Goal: Task Accomplishment & Management: Manage account settings

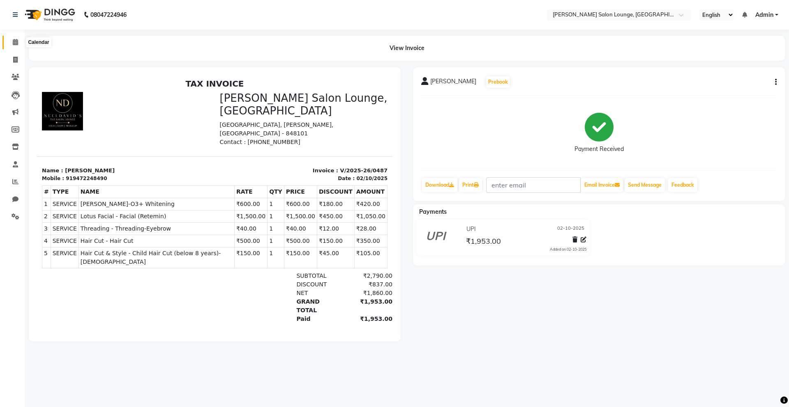
click at [13, 45] on span at bounding box center [15, 42] width 14 height 9
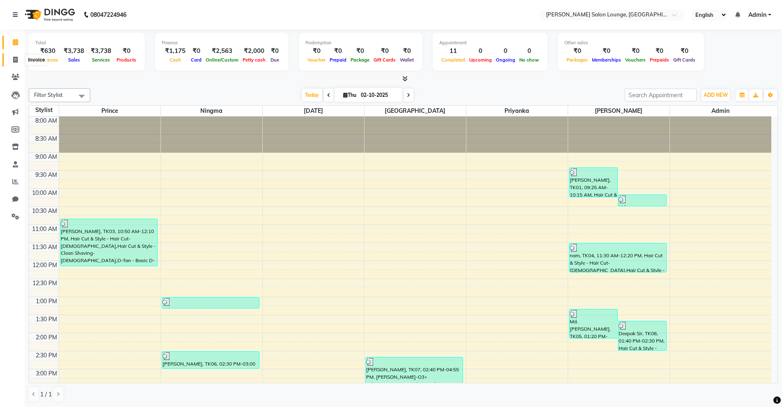
click at [16, 62] on icon at bounding box center [15, 60] width 5 height 6
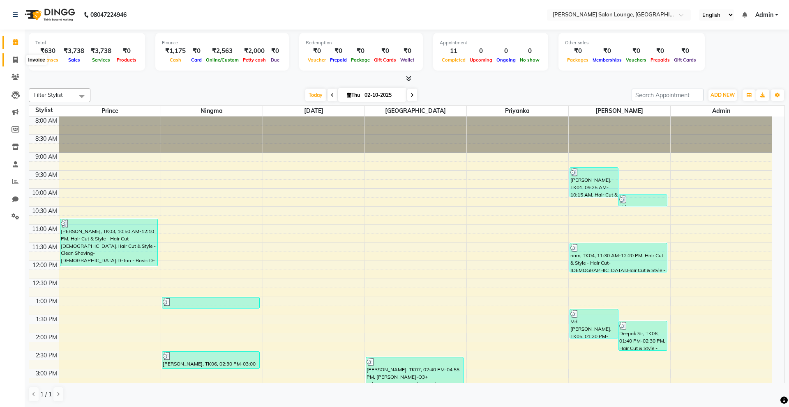
select select "service"
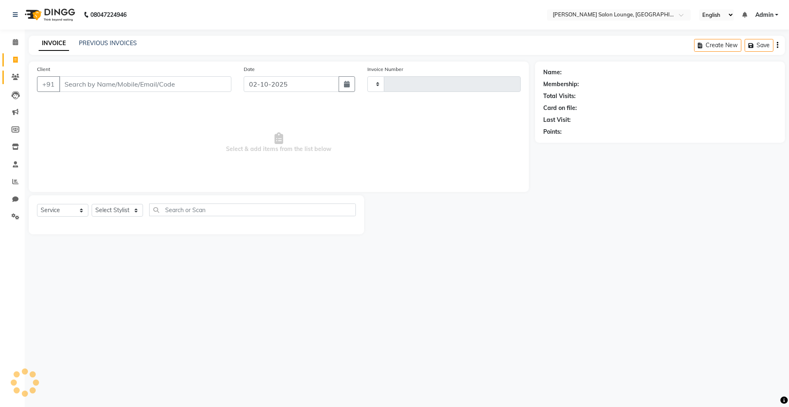
type input "0488"
select select "8909"
click at [15, 76] on icon at bounding box center [16, 77] width 8 height 6
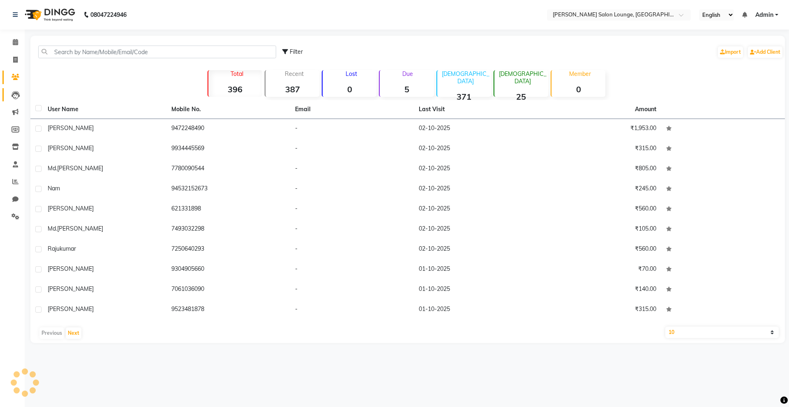
click at [14, 100] on link "Leads" at bounding box center [12, 95] width 20 height 14
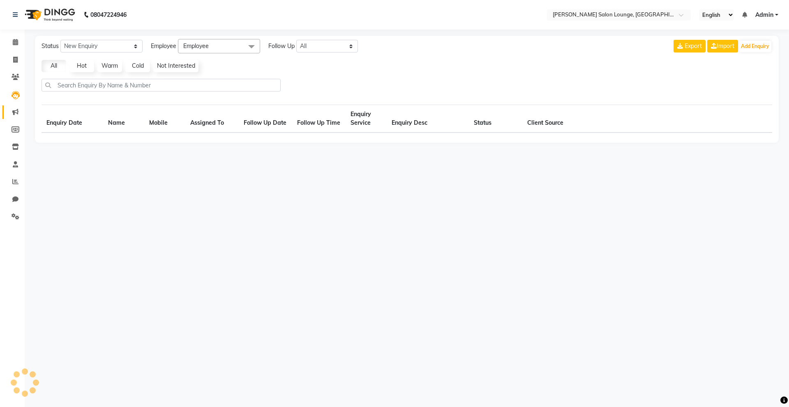
click at [11, 117] on link "Marketing" at bounding box center [12, 113] width 20 height 14
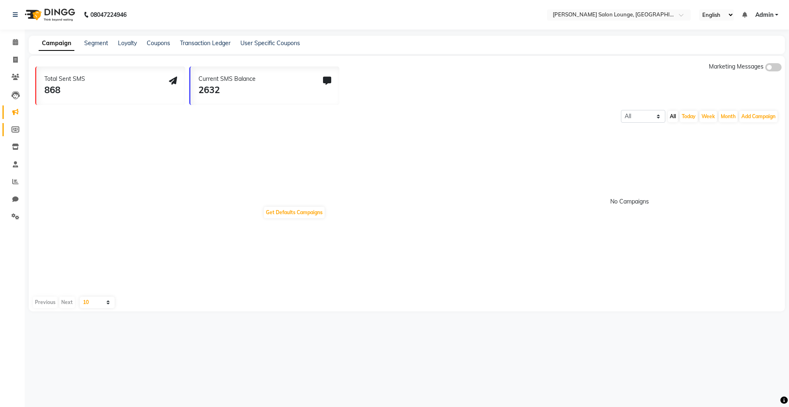
click at [18, 134] on span at bounding box center [15, 129] width 14 height 9
select select
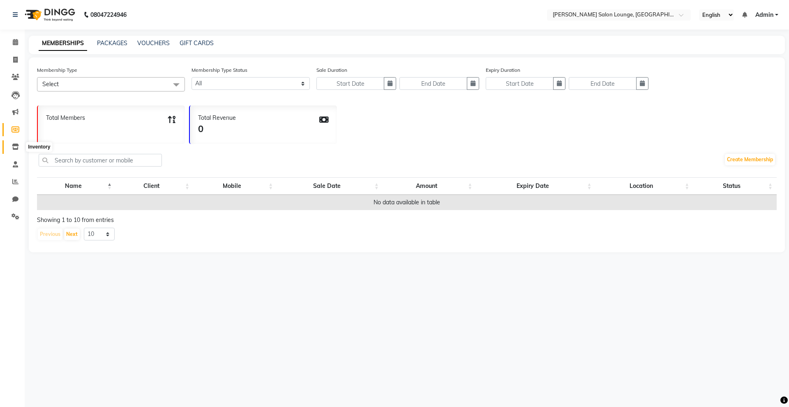
click at [12, 151] on span at bounding box center [15, 147] width 14 height 9
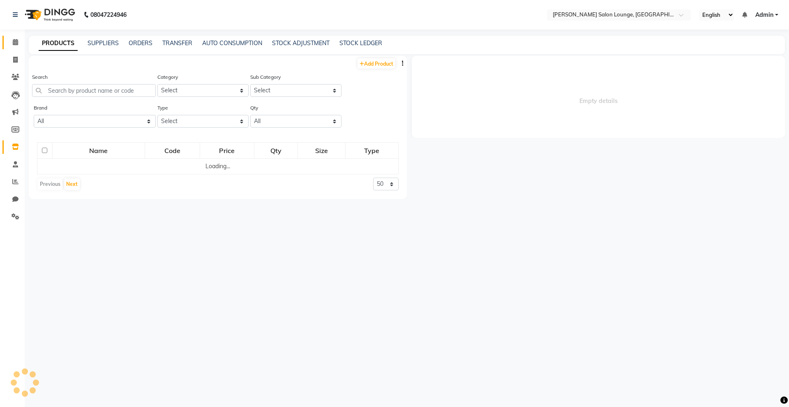
click at [20, 47] on link "Calendar" at bounding box center [12, 43] width 20 height 14
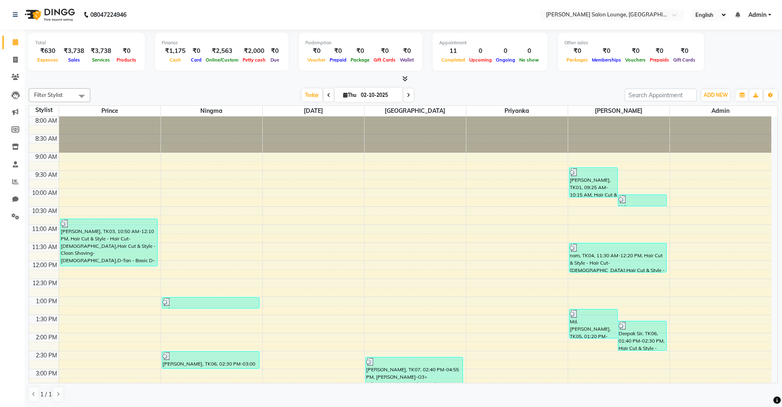
click at [229, 85] on div "Filter Stylist Select All [PERSON_NAME] Admin Ningma [PERSON_NAME] [PERSON_NAME…" at bounding box center [404, 245] width 750 height 321
click at [18, 215] on icon at bounding box center [16, 217] width 8 height 6
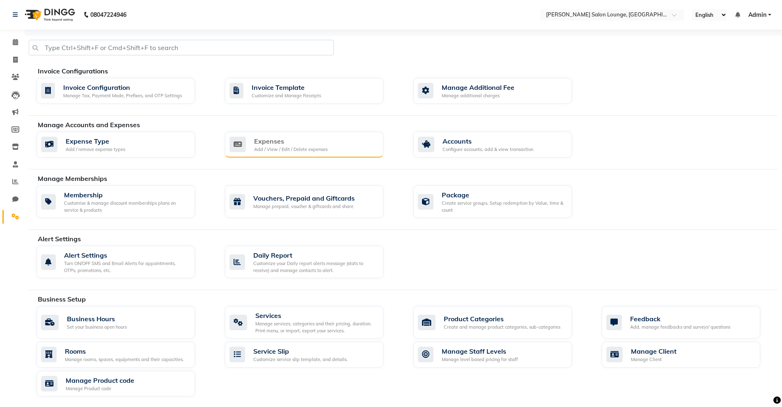
click at [281, 144] on div "Expenses" at bounding box center [291, 141] width 74 height 10
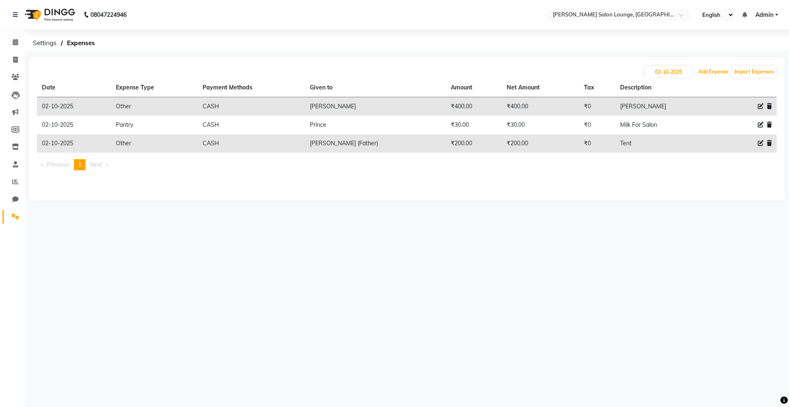
click at [713, 78] on div "[DATE] Add Expense Import Expenses Date Expense Type Payment Methods Given to A…" at bounding box center [407, 129] width 756 height 144
click at [720, 72] on button "Add Expense" at bounding box center [713, 72] width 35 height 12
select select "1"
select select "8135"
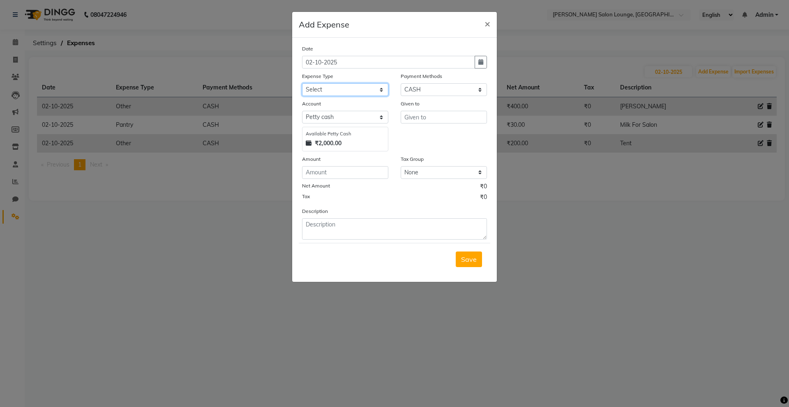
click at [381, 91] on select "Select Advance Salary Bank charges Car maintenance Cash transfer to bank Cash t…" at bounding box center [345, 89] width 86 height 13
select select "24431"
click at [302, 83] on select "Select Advance Salary Bank charges Car maintenance Cash transfer to bank Cash t…" at bounding box center [345, 89] width 86 height 13
click at [423, 119] on input "text" at bounding box center [443, 117] width 86 height 13
type input "Bambam Jii"
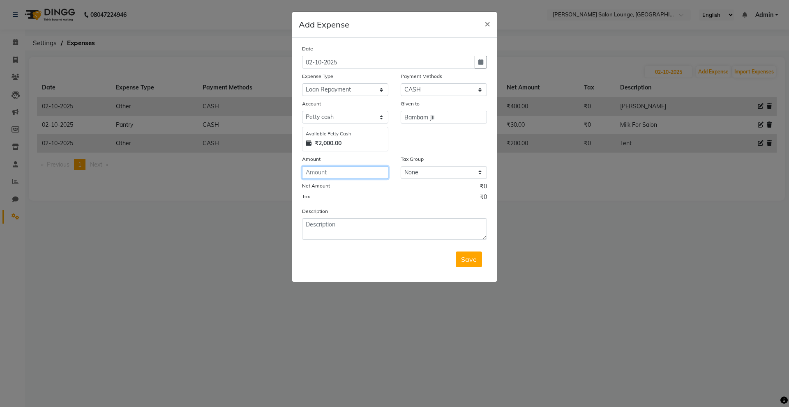
click at [350, 171] on input "number" at bounding box center [345, 172] width 86 height 13
type input "501"
click at [384, 226] on textarea at bounding box center [394, 229] width 185 height 21
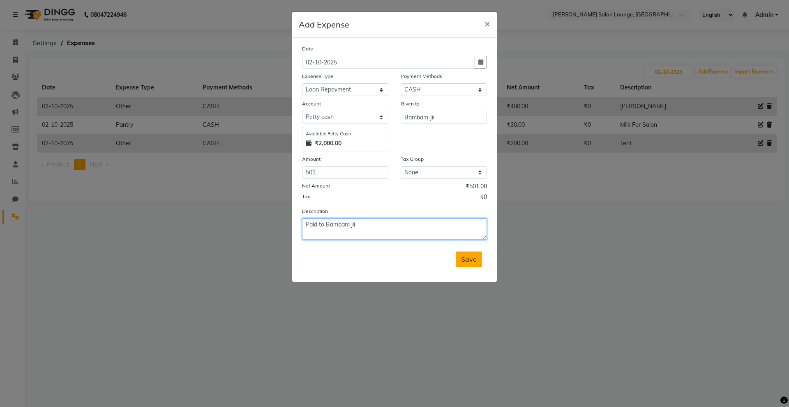
type textarea "Paid to Bambam jii"
click at [470, 265] on button "Save" at bounding box center [468, 260] width 26 height 16
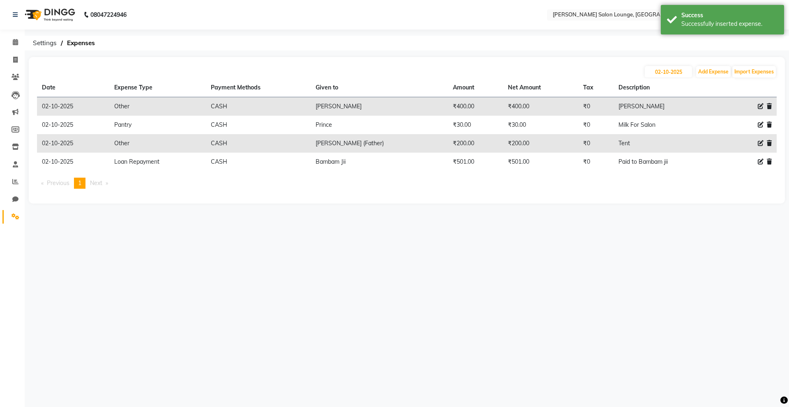
click at [761, 146] on span at bounding box center [760, 143] width 6 height 9
select select "24414"
select select "1"
select select "8135"
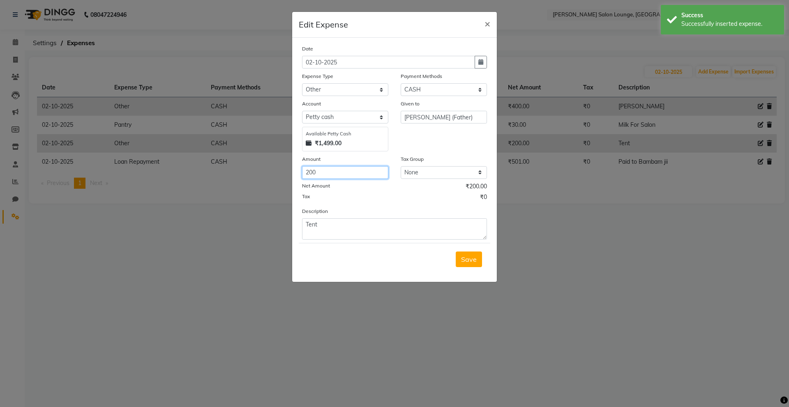
click at [310, 170] on input "200" at bounding box center [345, 172] width 86 height 13
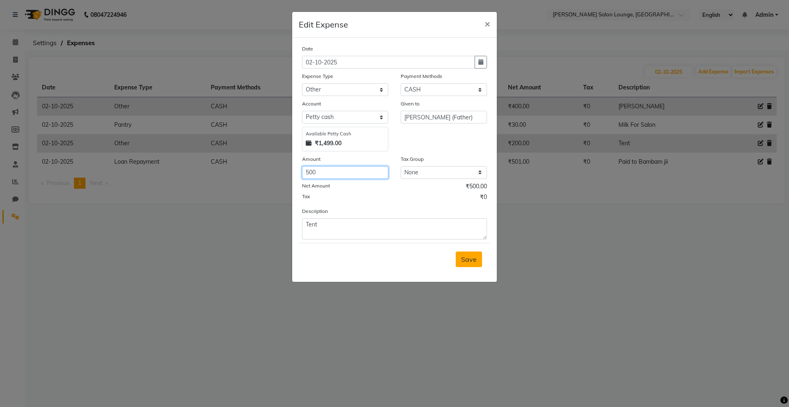
type input "500"
click at [474, 265] on button "Save" at bounding box center [468, 260] width 26 height 16
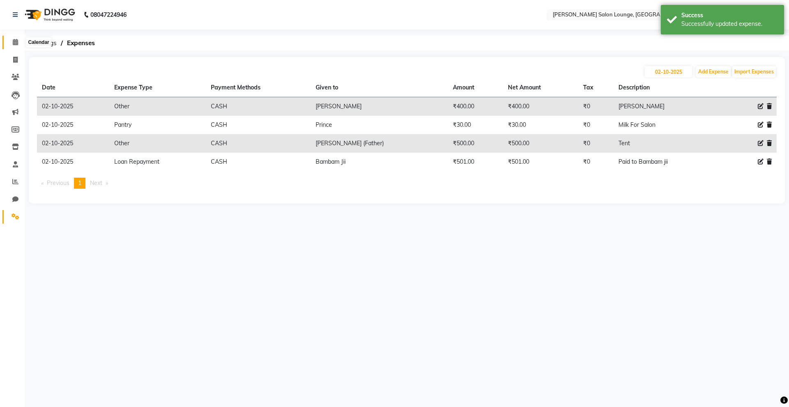
click at [16, 43] on icon at bounding box center [15, 42] width 5 height 6
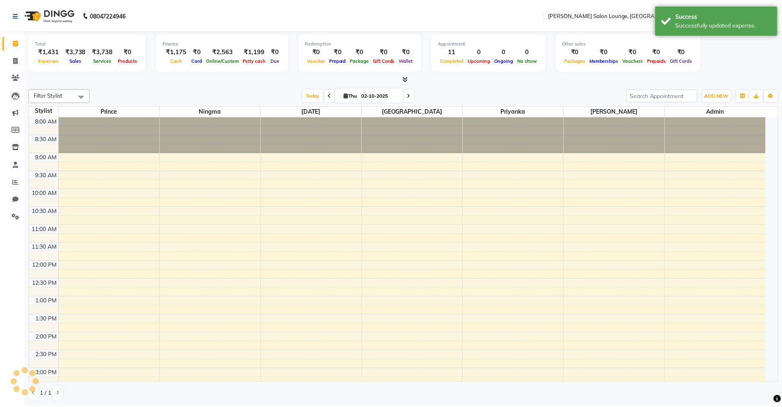
scroll to position [187, 0]
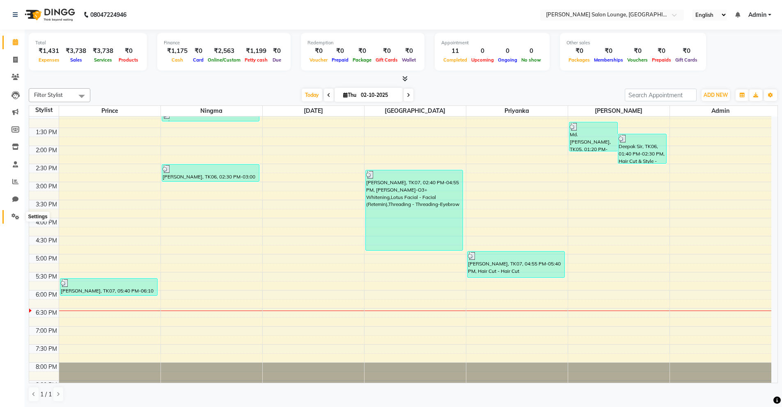
click at [12, 215] on icon at bounding box center [16, 217] width 8 height 6
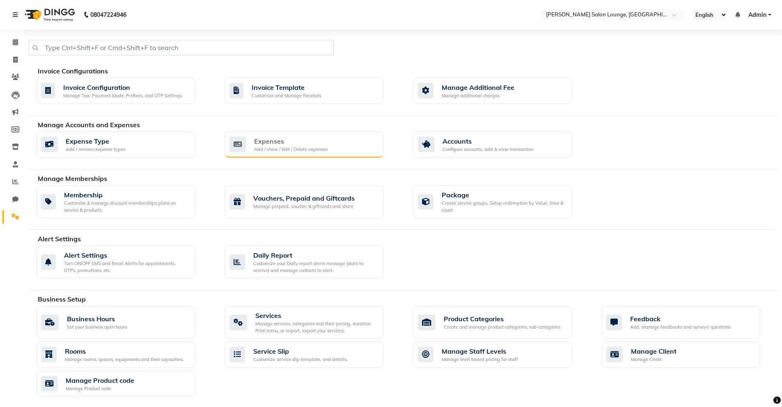
click at [254, 142] on div "Expenses" at bounding box center [291, 141] width 74 height 10
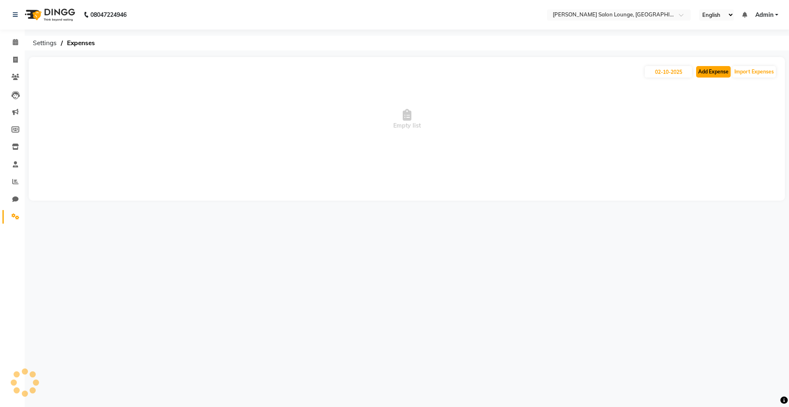
click at [710, 70] on button "Add Expense" at bounding box center [713, 72] width 35 height 12
select select "1"
select select "8135"
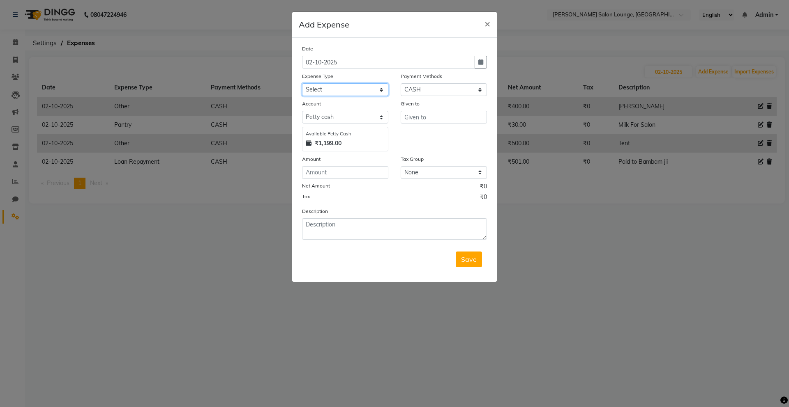
click at [366, 89] on select "Select Advance Salary Bank charges Car maintenance Cash transfer to bank Cash t…" at bounding box center [345, 89] width 86 height 13
select select "25011"
click at [302, 83] on select "Select Advance Salary Bank charges Car maintenance Cash transfer to bank Cash t…" at bounding box center [345, 89] width 86 height 13
click at [433, 120] on input "text" at bounding box center [443, 117] width 86 height 13
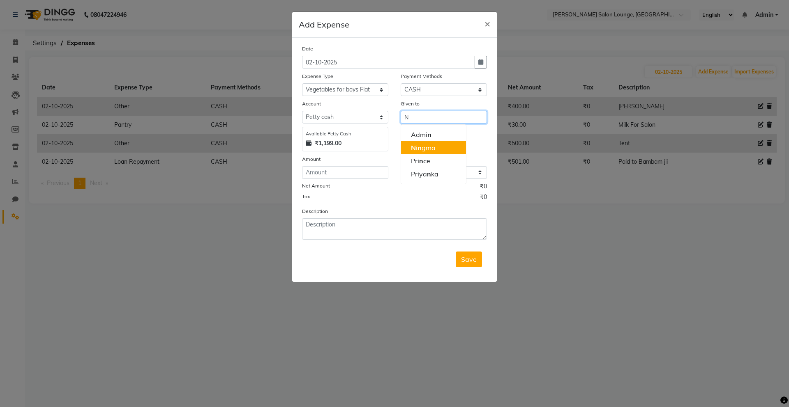
click at [445, 145] on button "N i n gma" at bounding box center [433, 147] width 65 height 13
type input "Ningma"
click at [385, 175] on input "number" at bounding box center [345, 172] width 86 height 13
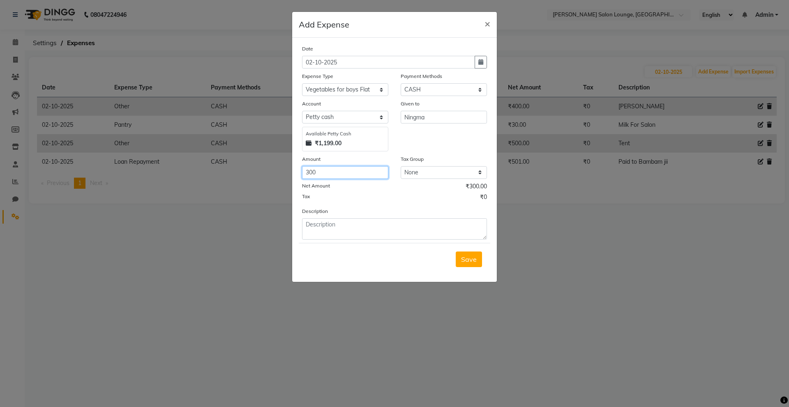
type input "300"
click at [368, 222] on textarea at bounding box center [394, 229] width 185 height 21
type textarea "Chicken"
click at [463, 255] on button "Save" at bounding box center [468, 260] width 26 height 16
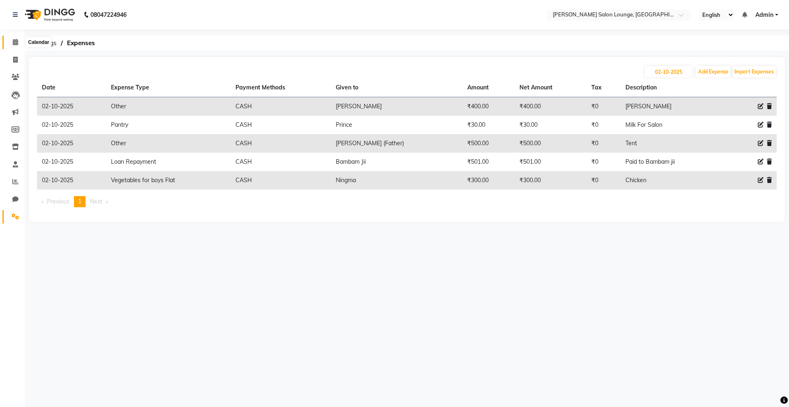
click at [10, 43] on span at bounding box center [15, 42] width 14 height 9
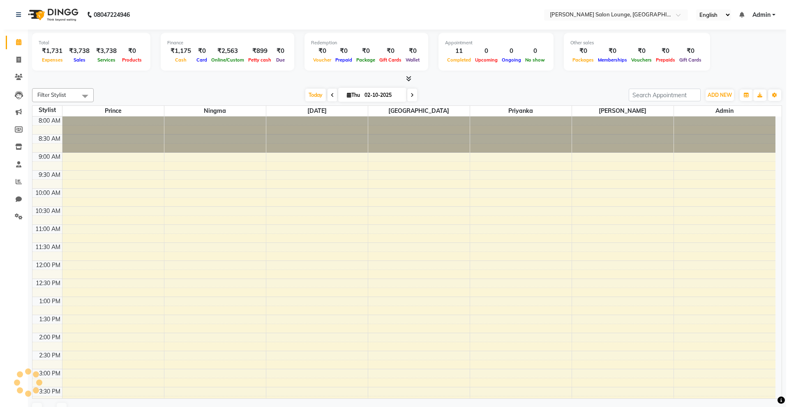
scroll to position [187, 0]
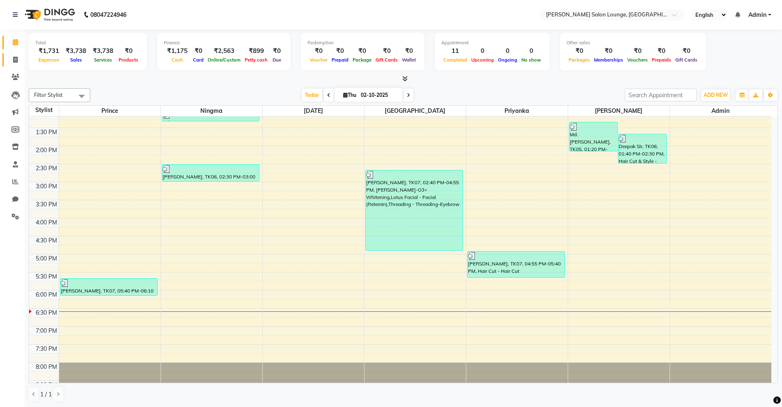
click at [16, 55] on link "Invoice" at bounding box center [12, 60] width 20 height 14
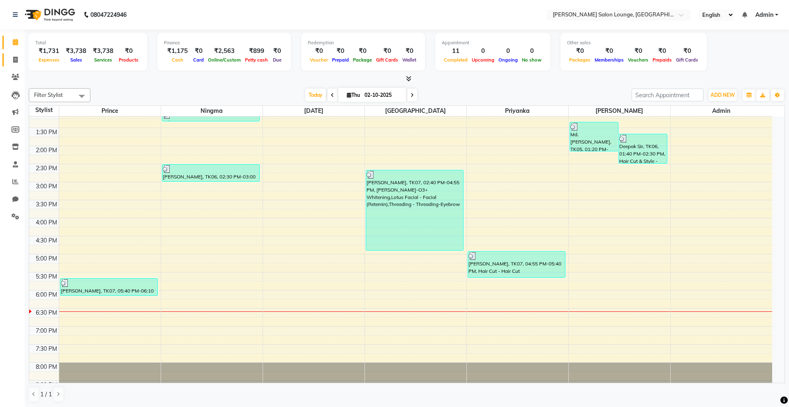
select select "service"
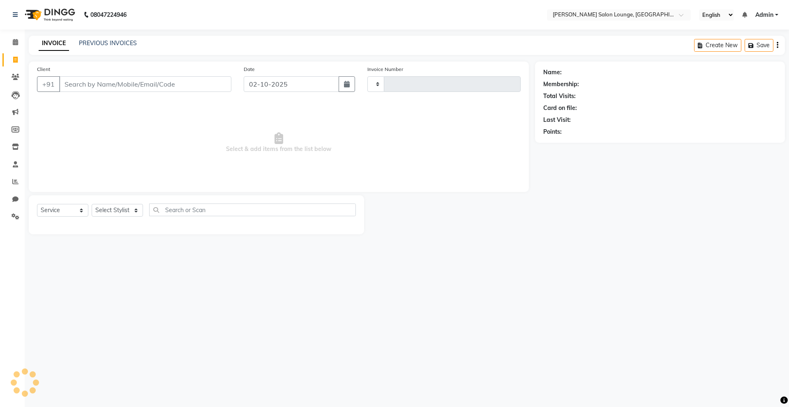
type input "0488"
select select "8909"
click at [78, 82] on input "Client" at bounding box center [145, 84] width 172 height 16
type input "9031093208"
click at [220, 86] on span "Add Client" at bounding box center [210, 84] width 32 height 8
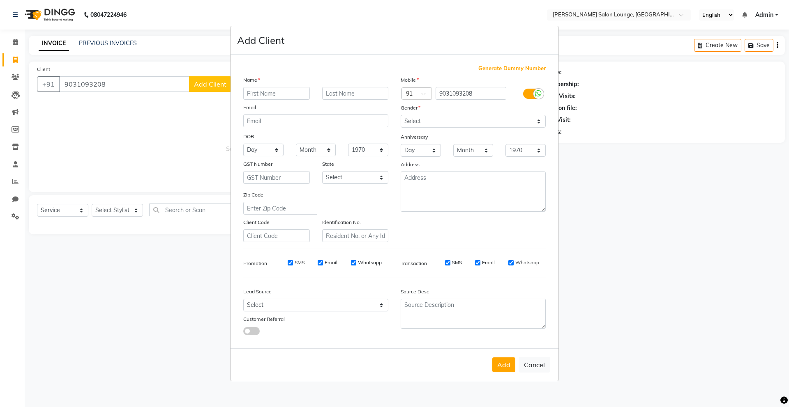
click at [248, 91] on input "text" at bounding box center [276, 93] width 67 height 13
type input "[PERSON_NAME]"
click at [420, 117] on select "Select [DEMOGRAPHIC_DATA] [DEMOGRAPHIC_DATA] Other Prefer Not To Say" at bounding box center [472, 121] width 145 height 13
select select "[DEMOGRAPHIC_DATA]"
click at [400, 115] on select "Select [DEMOGRAPHIC_DATA] [DEMOGRAPHIC_DATA] Other Prefer Not To Say" at bounding box center [472, 121] width 145 height 13
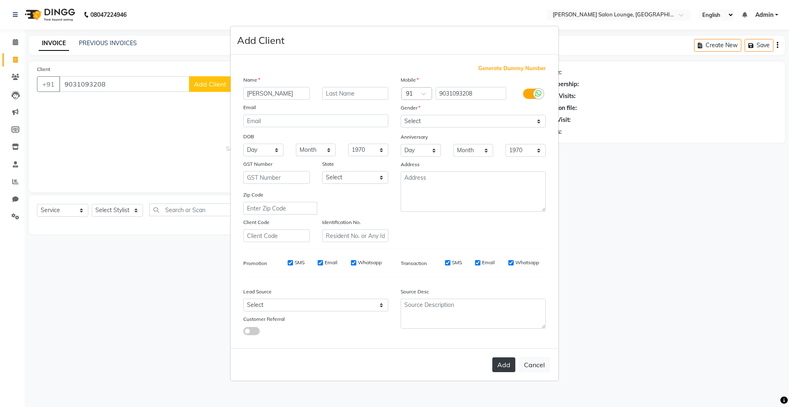
click at [511, 363] on button "Add" at bounding box center [503, 365] width 23 height 15
select select
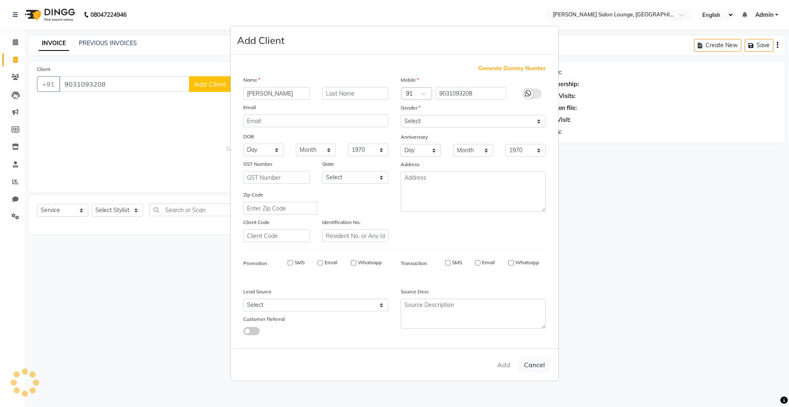
select select
checkbox input "false"
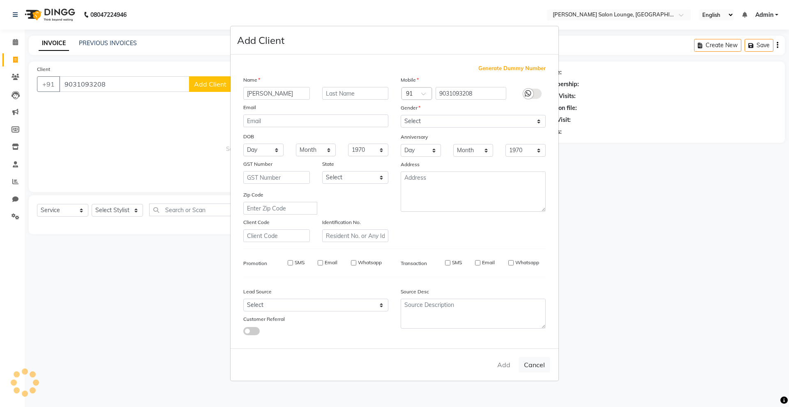
checkbox input "false"
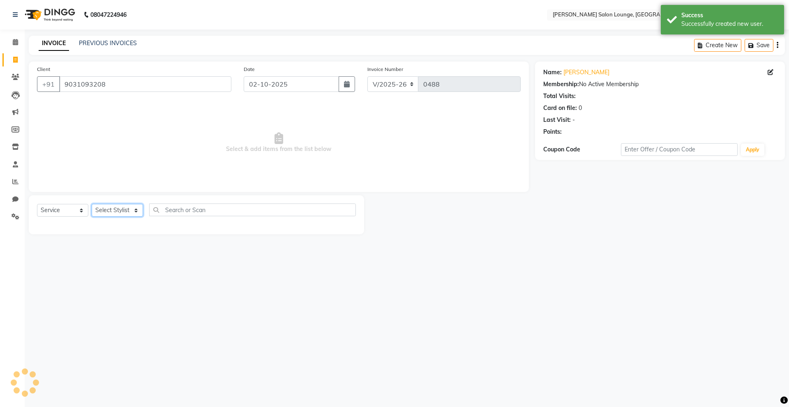
click at [107, 210] on select "Select Stylist" at bounding box center [117, 210] width 51 height 13
click at [92, 204] on select "Select Stylist" at bounding box center [117, 210] width 51 height 13
click at [156, 140] on span "Select & add items from the list below" at bounding box center [278, 143] width 483 height 82
click at [132, 215] on select "Select Stylist" at bounding box center [117, 210] width 51 height 13
click at [92, 204] on select "Select Stylist" at bounding box center [117, 210] width 51 height 13
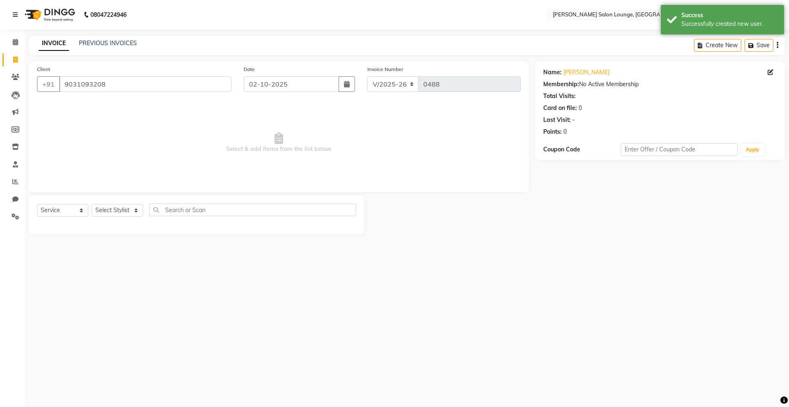
click at [148, 188] on div "Client [PHONE_NUMBER] Date [DATE] Invoice Number V/2025 V/[PHONE_NUMBER] Select…" at bounding box center [279, 127] width 500 height 131
click at [135, 212] on select "Select Stylist" at bounding box center [117, 210] width 51 height 13
click at [92, 204] on select "Select Stylist" at bounding box center [117, 210] width 51 height 13
click at [130, 159] on span "Select & add items from the list below" at bounding box center [278, 143] width 483 height 82
click at [131, 212] on select "Select Stylist" at bounding box center [117, 210] width 51 height 13
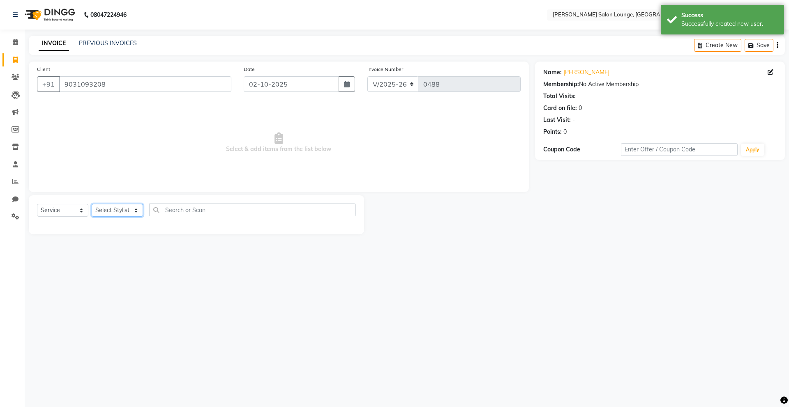
click at [92, 204] on select "Select Stylist" at bounding box center [117, 210] width 51 height 13
click at [134, 197] on div "Select Service Product Membership Package Voucher Prepaid Gift Card Select Styl…" at bounding box center [196, 215] width 335 height 39
click at [134, 211] on select "Select Stylist" at bounding box center [117, 210] width 51 height 13
click at [92, 204] on select "Select Stylist" at bounding box center [117, 210] width 51 height 13
click at [149, 147] on span "Select & add items from the list below" at bounding box center [278, 143] width 483 height 82
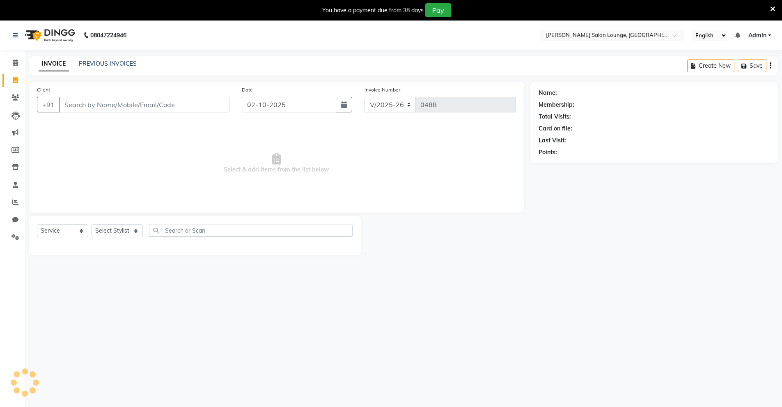
select select "8909"
select select "service"
click at [156, 104] on input "Client" at bounding box center [144, 105] width 170 height 16
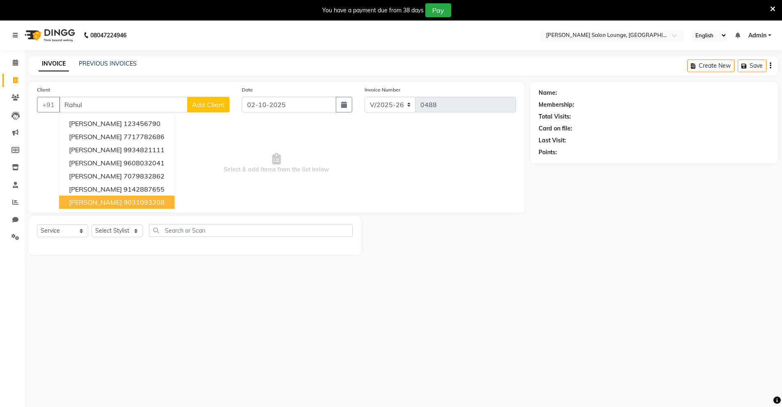
click at [150, 200] on ngb-highlight "9031093208" at bounding box center [144, 202] width 41 height 8
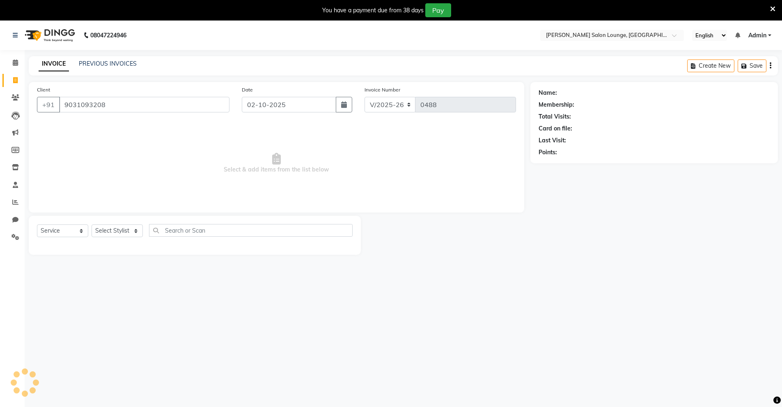
type input "9031093208"
click at [128, 230] on select "Select Stylist Abishek Kumar Admin Ningma Pragya Prince Priyanka Raja" at bounding box center [117, 231] width 51 height 13
select select "91731"
click at [92, 225] on select "Select Stylist Abishek Kumar Admin Ningma Pragya Prince Priyanka Raja" at bounding box center [117, 231] width 51 height 13
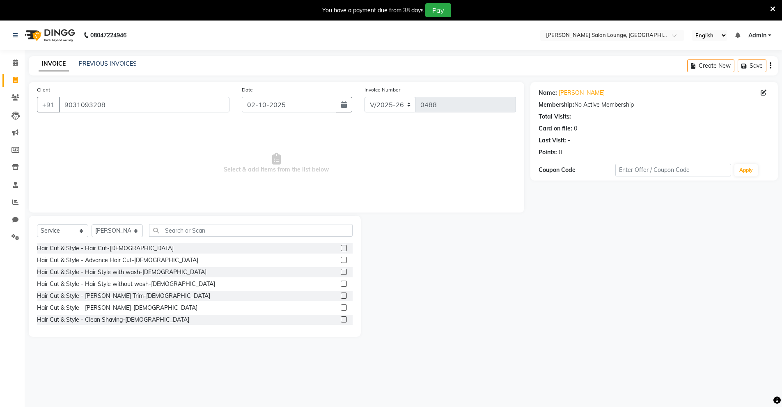
click at [341, 308] on label at bounding box center [344, 308] width 6 height 6
click at [341, 308] on input "checkbox" at bounding box center [343, 308] width 5 height 5
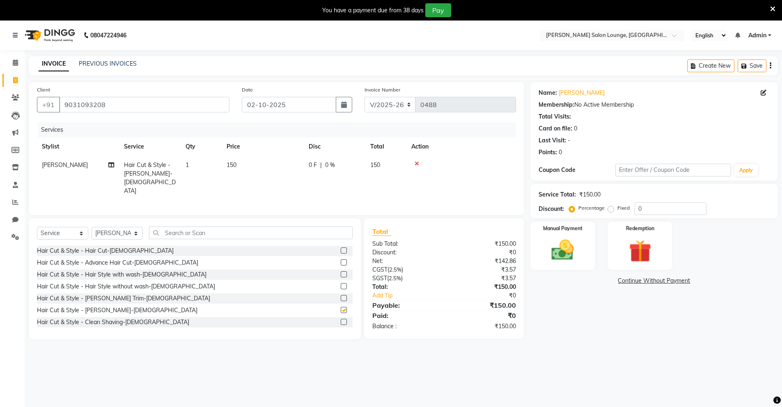
checkbox input "false"
click at [637, 209] on input "0" at bounding box center [671, 208] width 72 height 13
type input "30"
click at [571, 247] on img at bounding box center [563, 250] width 38 height 27
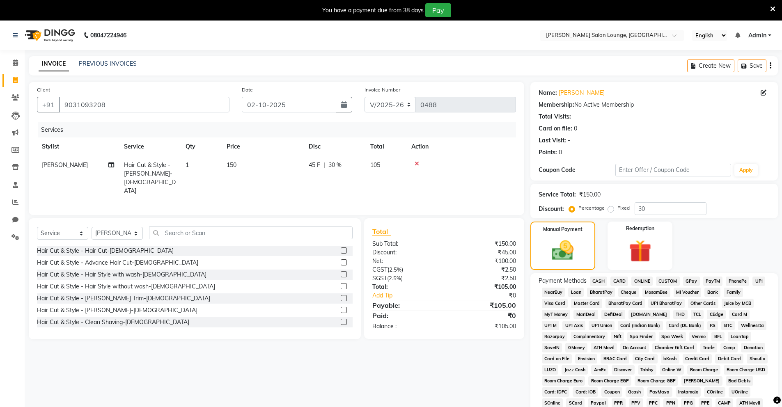
click at [761, 282] on span "UPI" at bounding box center [759, 281] width 13 height 9
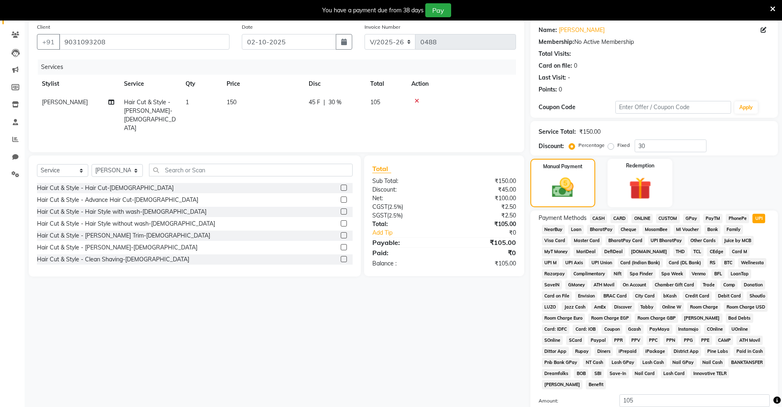
scroll to position [154, 0]
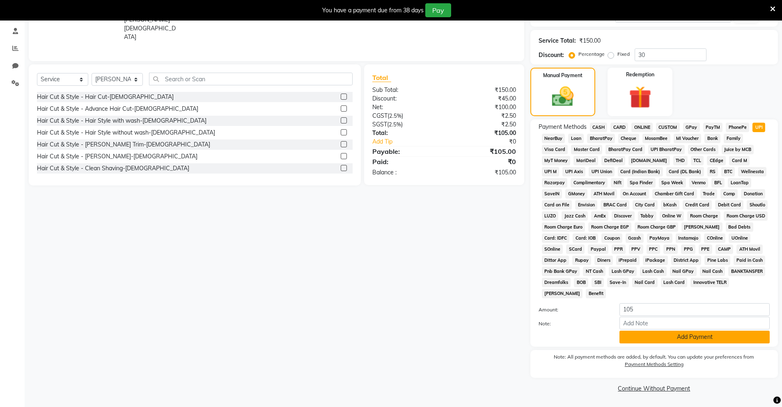
click at [708, 338] on button "Add Payment" at bounding box center [695, 337] width 150 height 13
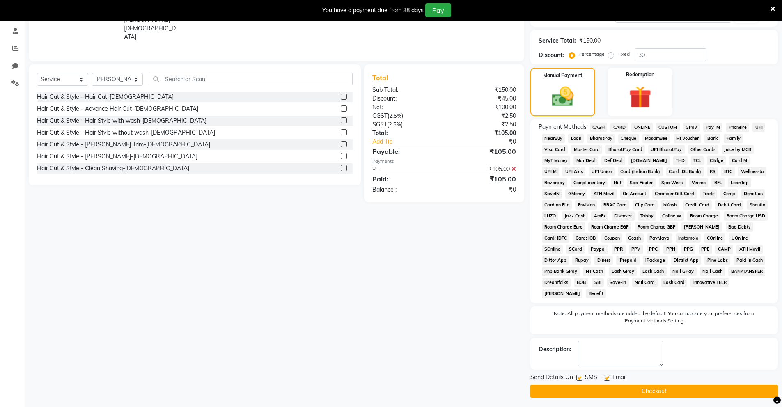
click at [614, 394] on button "Checkout" at bounding box center [655, 391] width 248 height 13
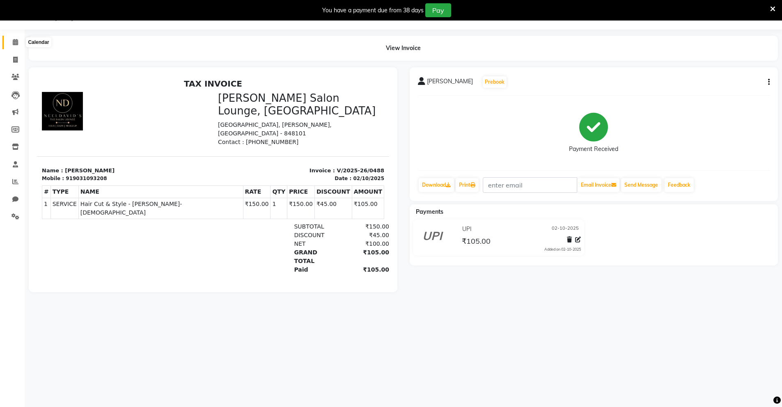
click at [20, 43] on span at bounding box center [15, 42] width 14 height 9
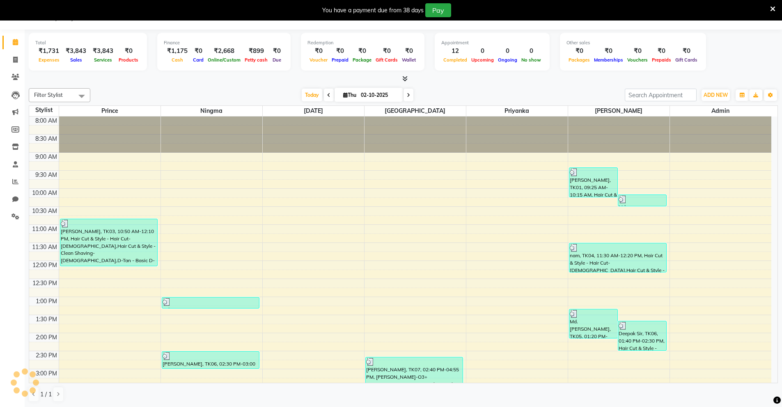
click at [182, 94] on div "Today Thu 02-10-2025" at bounding box center [357, 95] width 527 height 12
click at [18, 60] on span at bounding box center [15, 59] width 14 height 9
select select "service"
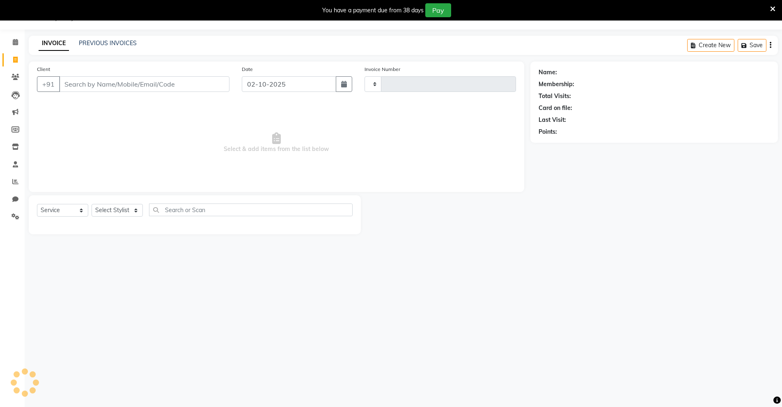
type input "0489"
select select "8909"
click at [775, 12] on icon at bounding box center [773, 8] width 5 height 7
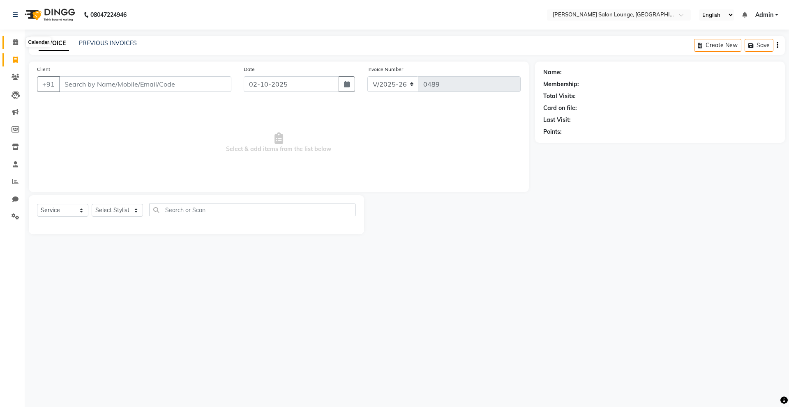
click at [17, 44] on icon at bounding box center [15, 42] width 5 height 6
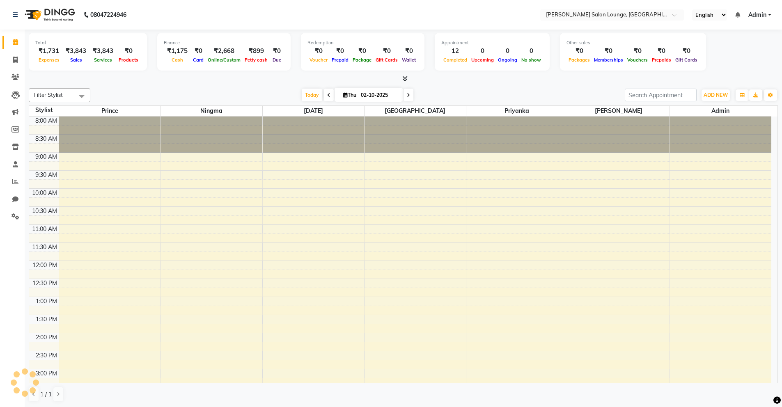
click at [147, 77] on div at bounding box center [404, 79] width 750 height 9
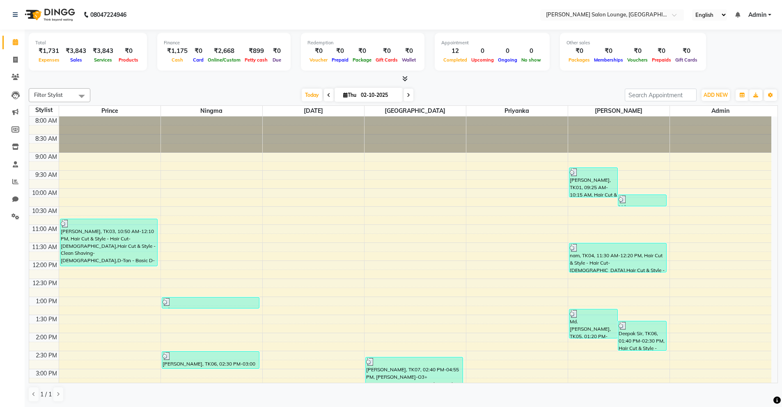
scroll to position [0, 0]
click at [18, 214] on icon at bounding box center [16, 216] width 8 height 6
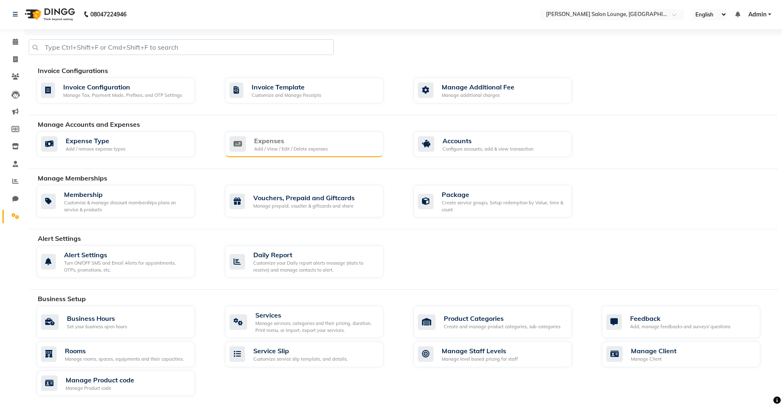
click at [274, 149] on div "Add / View / Edit / Delete expenses" at bounding box center [291, 149] width 74 height 7
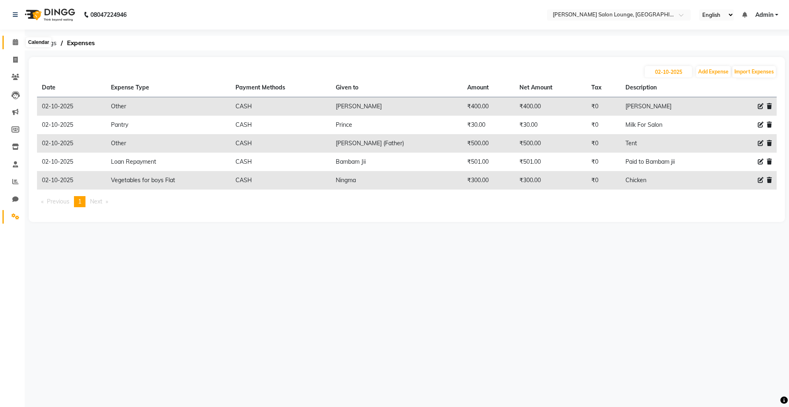
click at [14, 45] on icon at bounding box center [15, 42] width 5 height 6
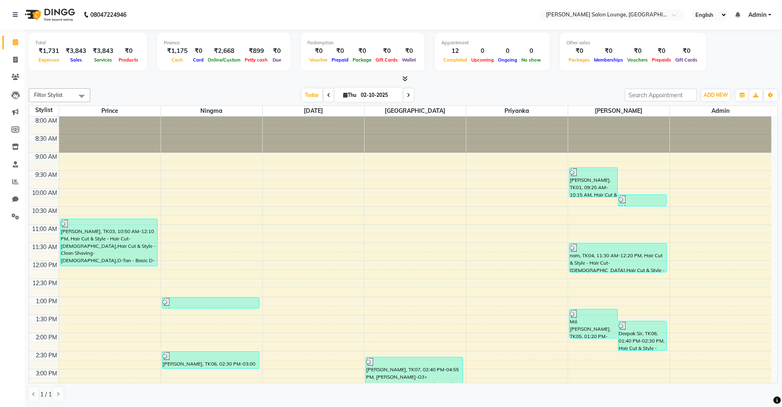
scroll to position [0, 0]
click at [229, 88] on div "Filter Stylist Select All Abishek Kumar Admin Ningma Pragya Prince Priyanka Raj…" at bounding box center [404, 95] width 750 height 14
